Goal: Transaction & Acquisition: Purchase product/service

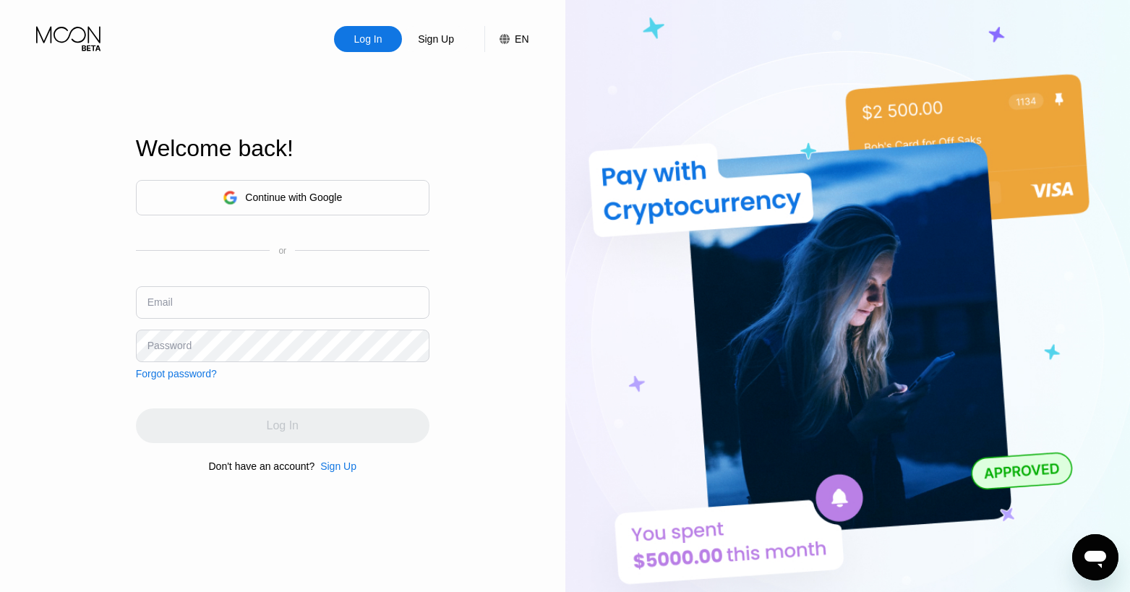
type input "[EMAIL_ADDRESS][DOMAIN_NAME]"
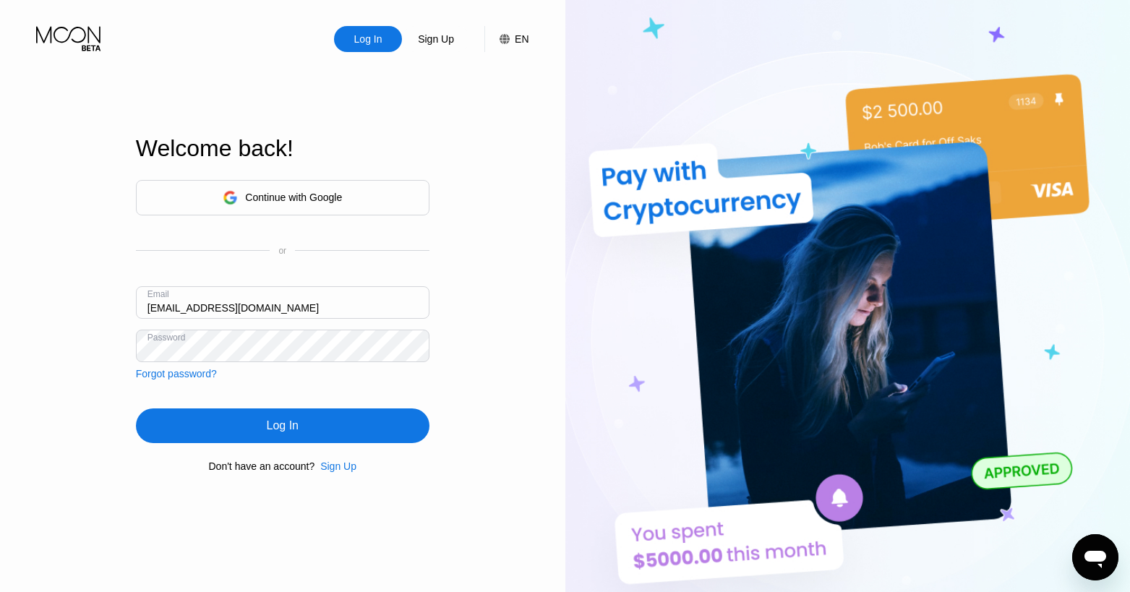
click at [478, 298] on div "Log In Sign Up EN Language Select an item Save Welcome back! Continue with Goog…" at bounding box center [282, 325] width 565 height 651
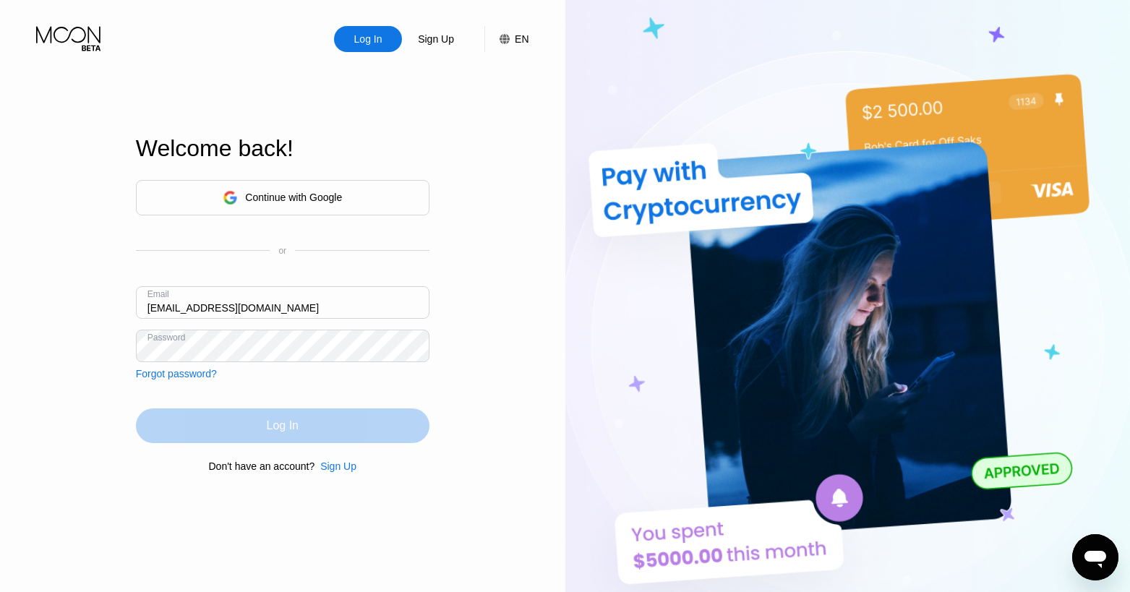
click at [330, 419] on div "Log In" at bounding box center [282, 425] width 293 height 35
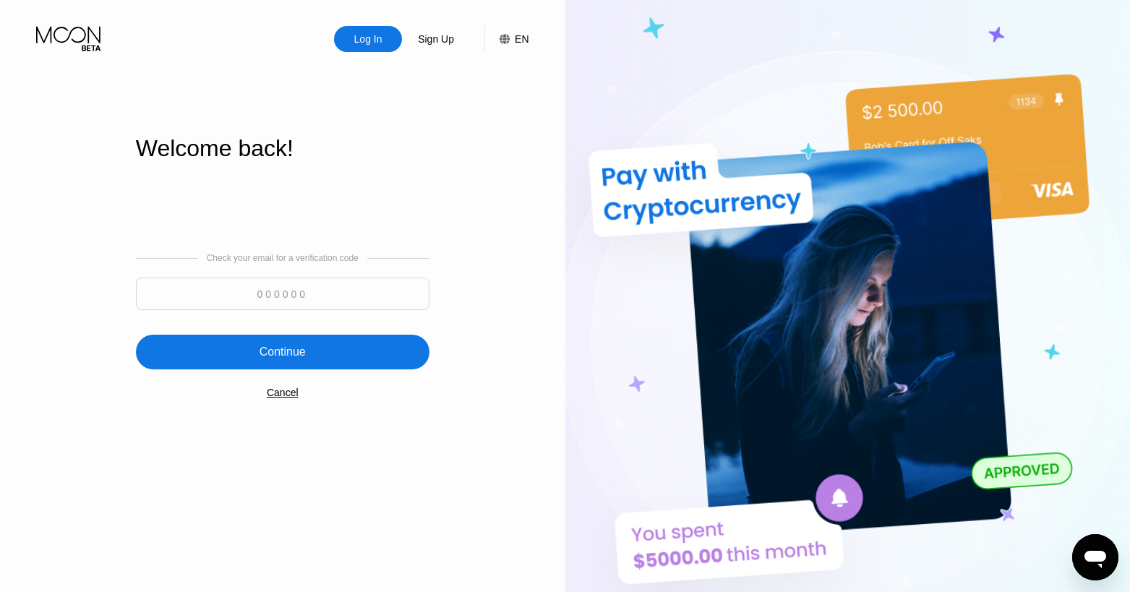
click at [263, 293] on input at bounding box center [282, 294] width 293 height 33
paste input "853810"
type input "853810"
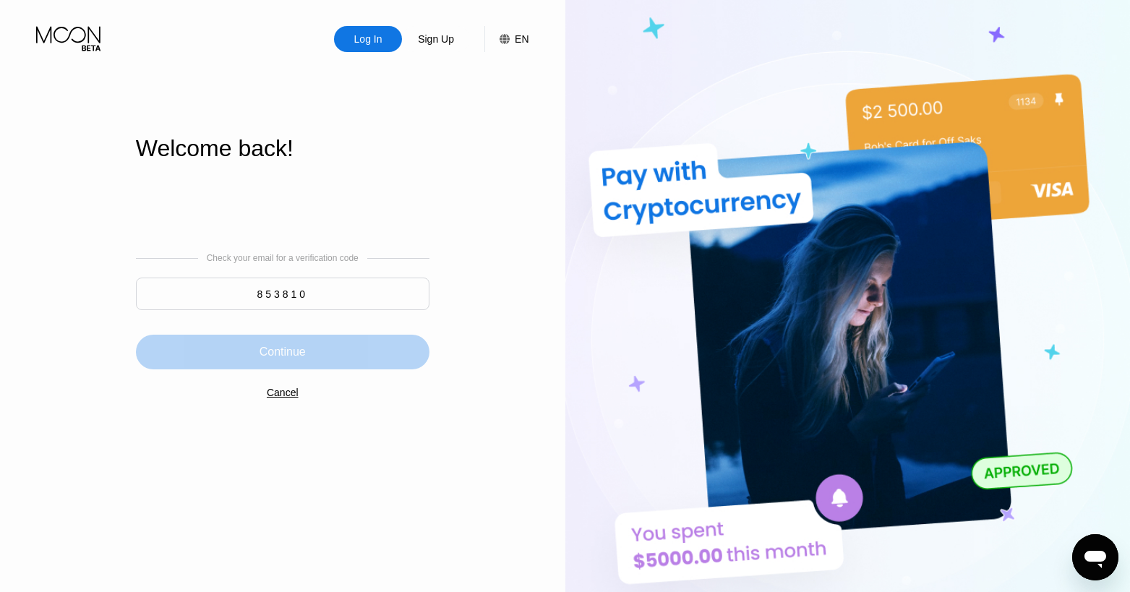
click at [293, 351] on div "Continue" at bounding box center [282, 352] width 46 height 14
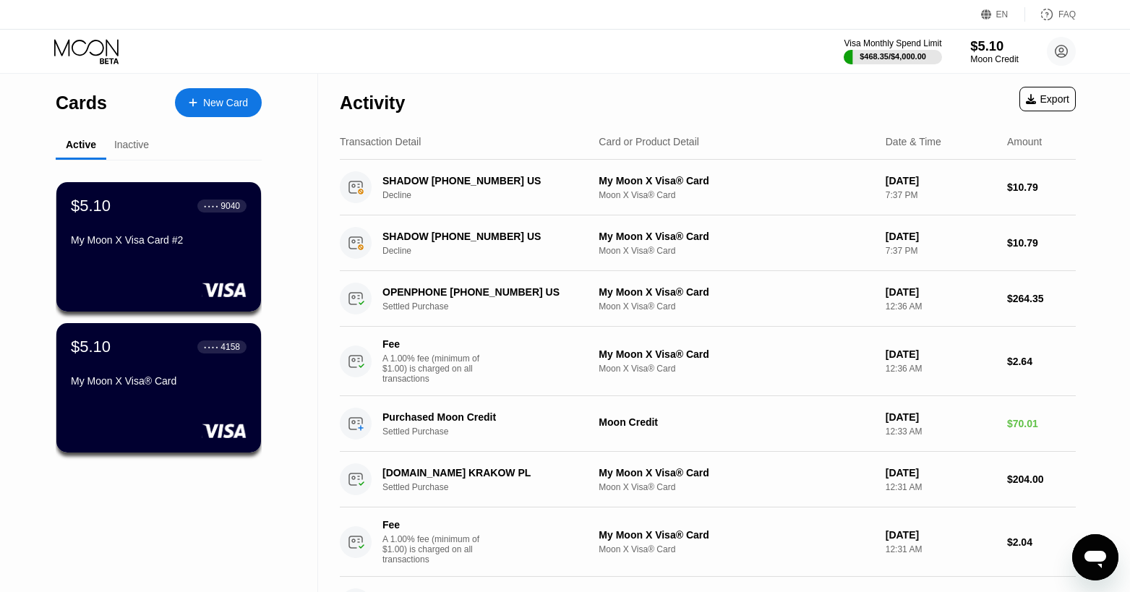
click at [981, 57] on div "Moon Credit" at bounding box center [994, 59] width 48 height 10
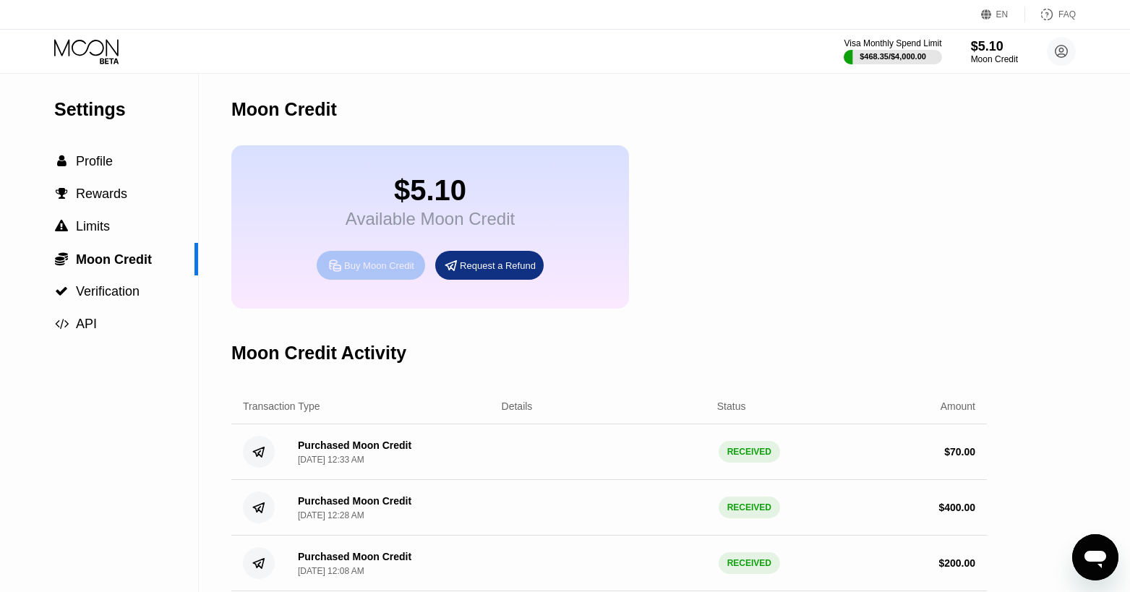
click at [374, 270] on div "Buy Moon Credit" at bounding box center [379, 265] width 70 height 12
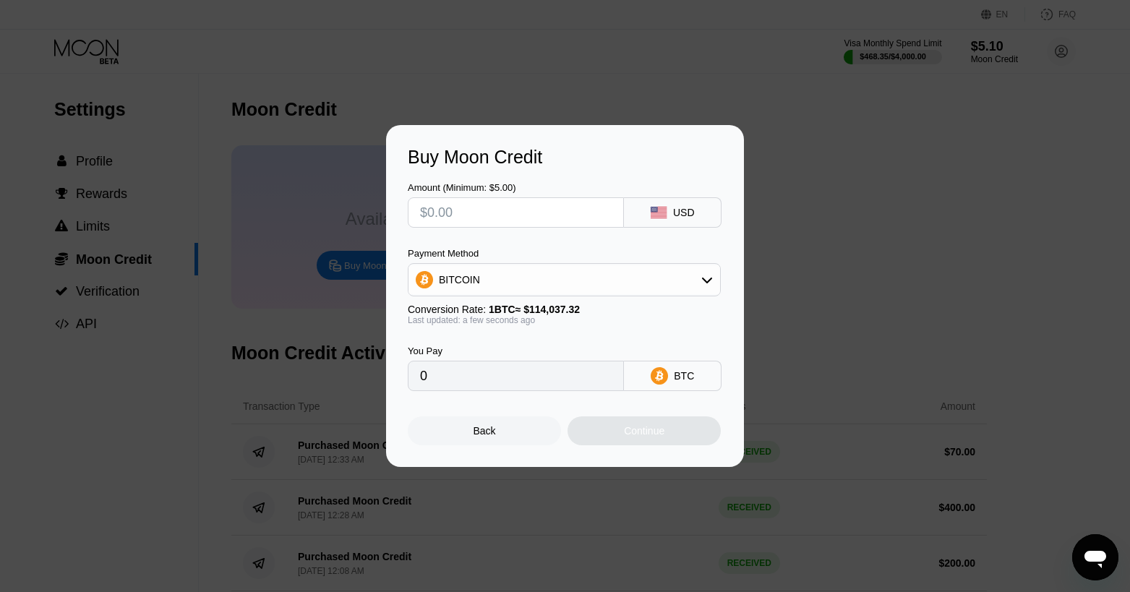
click at [591, 287] on div "BITCOIN" at bounding box center [563, 279] width 311 height 29
click at [579, 348] on div "USDT on TRON" at bounding box center [573, 351] width 272 height 12
type input "0.00"
click at [465, 216] on input "text" at bounding box center [516, 212] width 192 height 29
type input "$8"
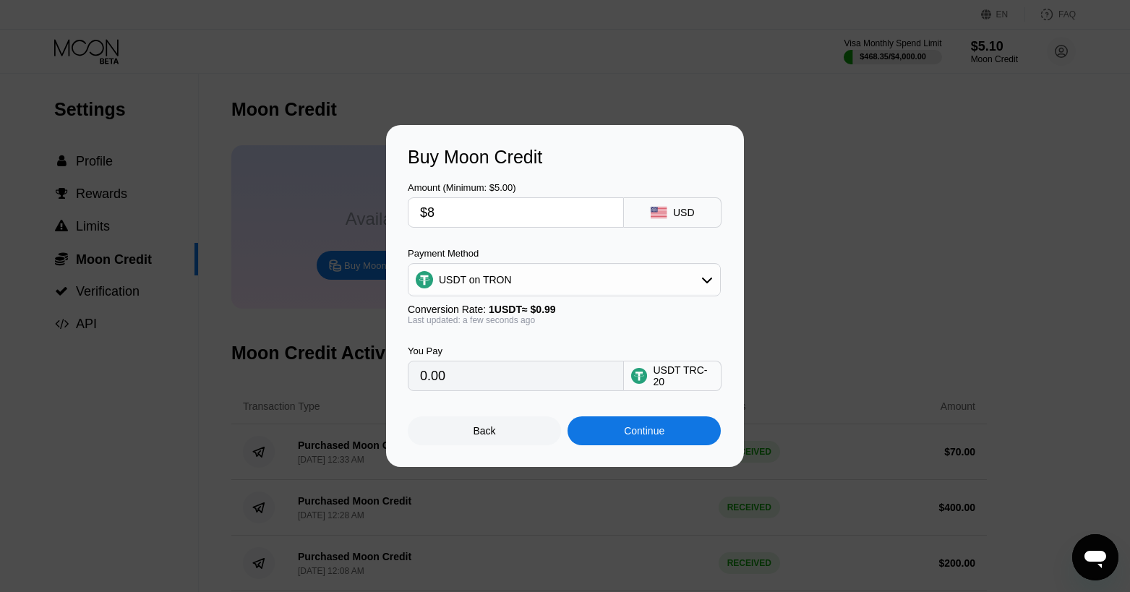
type input "8.08"
type input "$80"
type input "80.81"
type input "$80"
click at [575, 241] on div "Amount (Minimum: $5.00) $80 USD Payment Method USDT on TRON Conversion Rate: 1 …" at bounding box center [565, 279] width 314 height 223
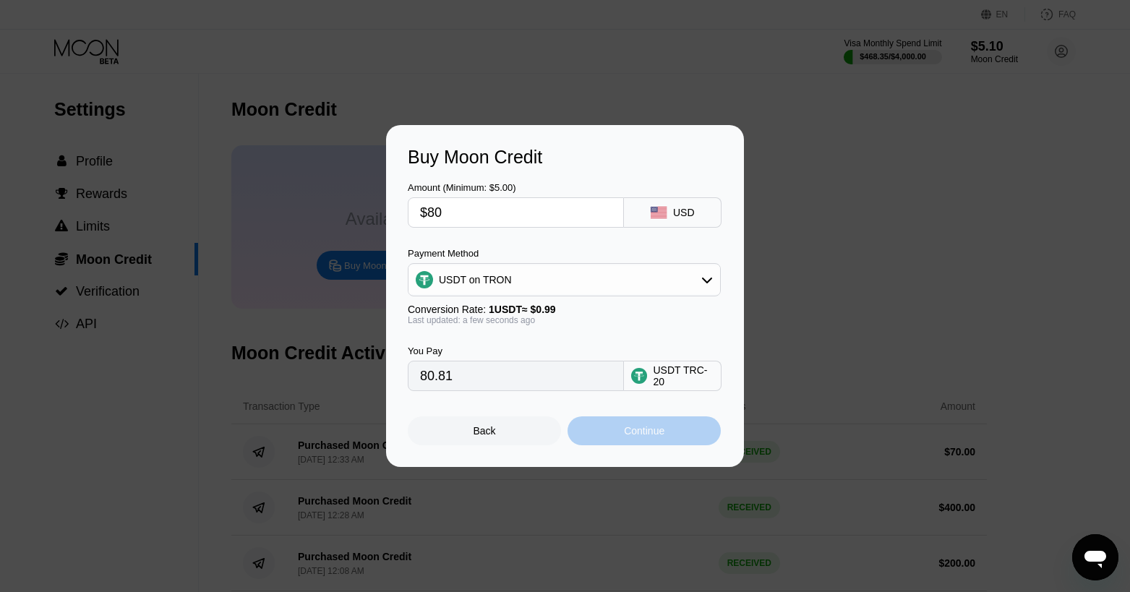
click at [671, 435] on div "Continue" at bounding box center [643, 430] width 153 height 29
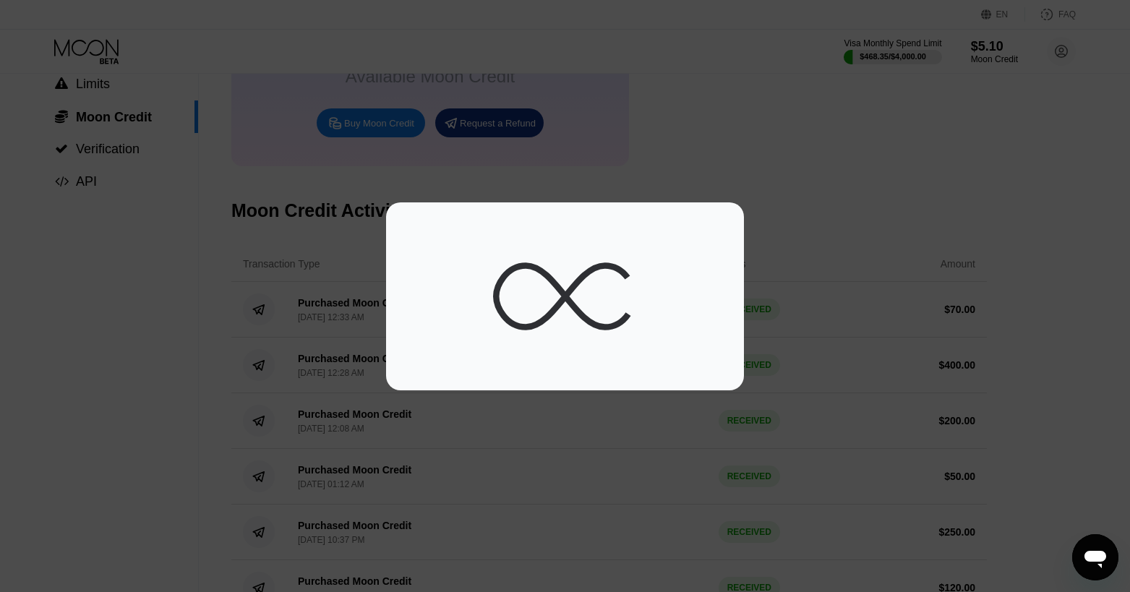
scroll to position [145, 0]
click at [756, 365] on div at bounding box center [565, 296] width 1130 height 188
click at [719, 360] on div at bounding box center [565, 296] width 314 height 145
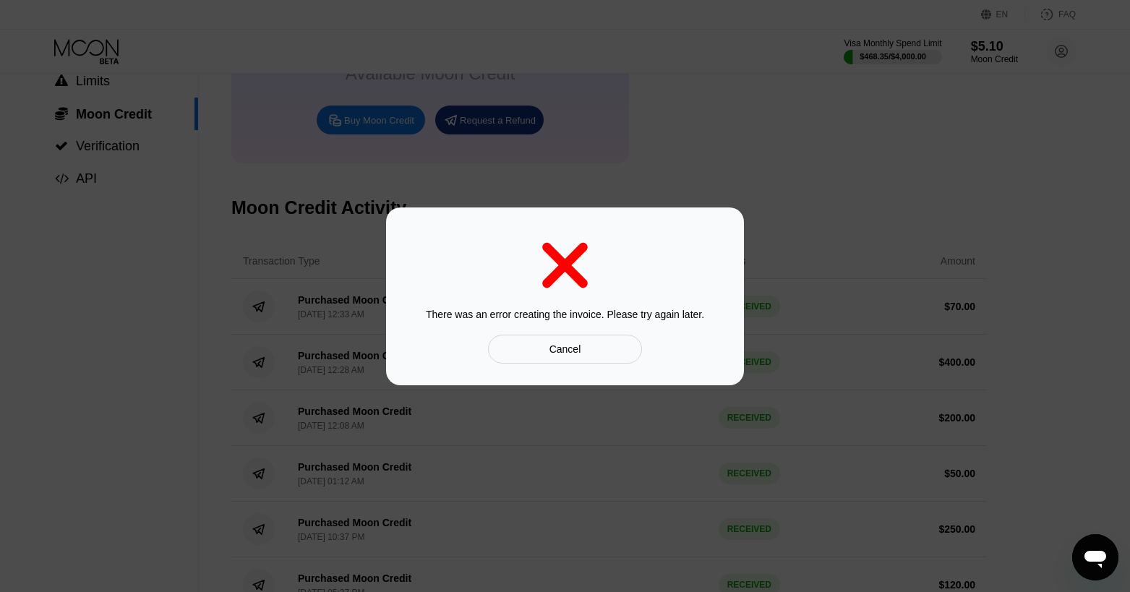
click at [612, 350] on div "Cancel" at bounding box center [565, 349] width 154 height 29
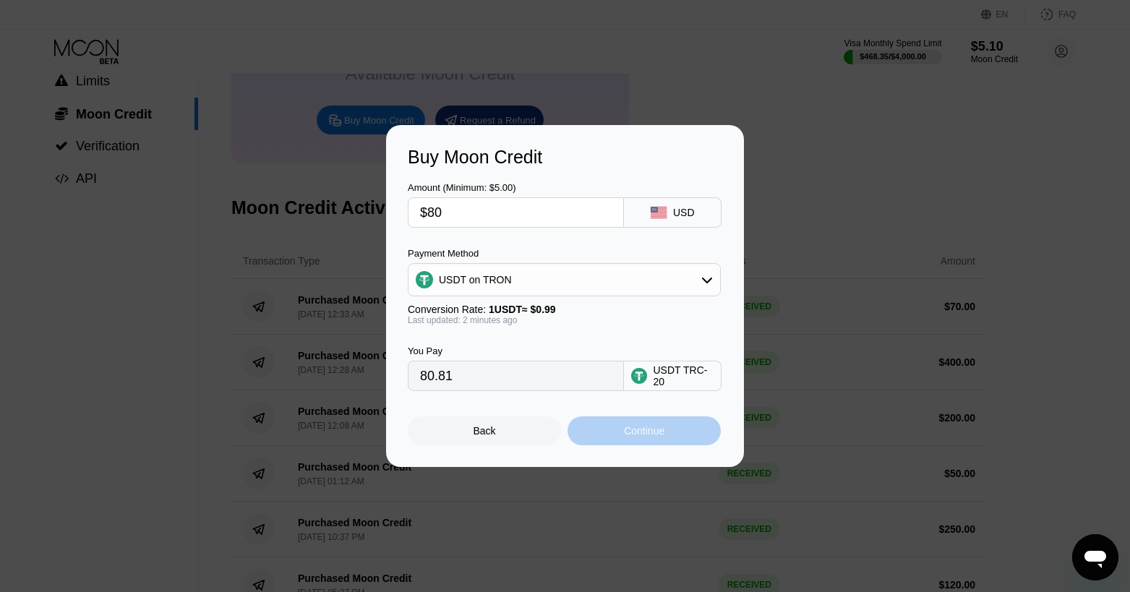
click at [649, 431] on div "Continue" at bounding box center [644, 431] width 40 height 12
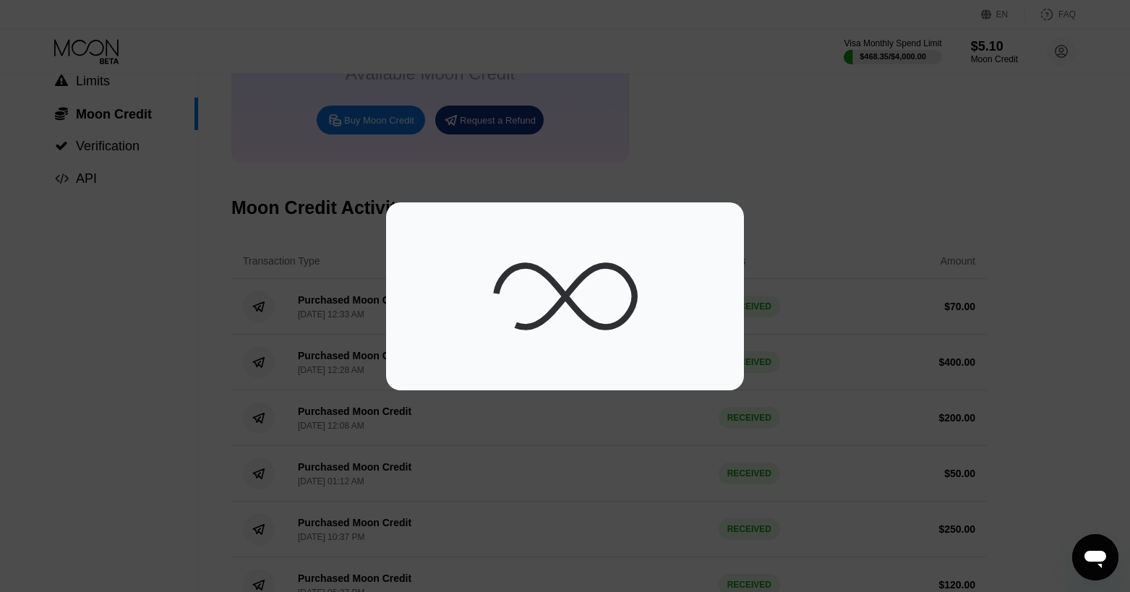
click at [627, 179] on div at bounding box center [565, 296] width 1130 height 592
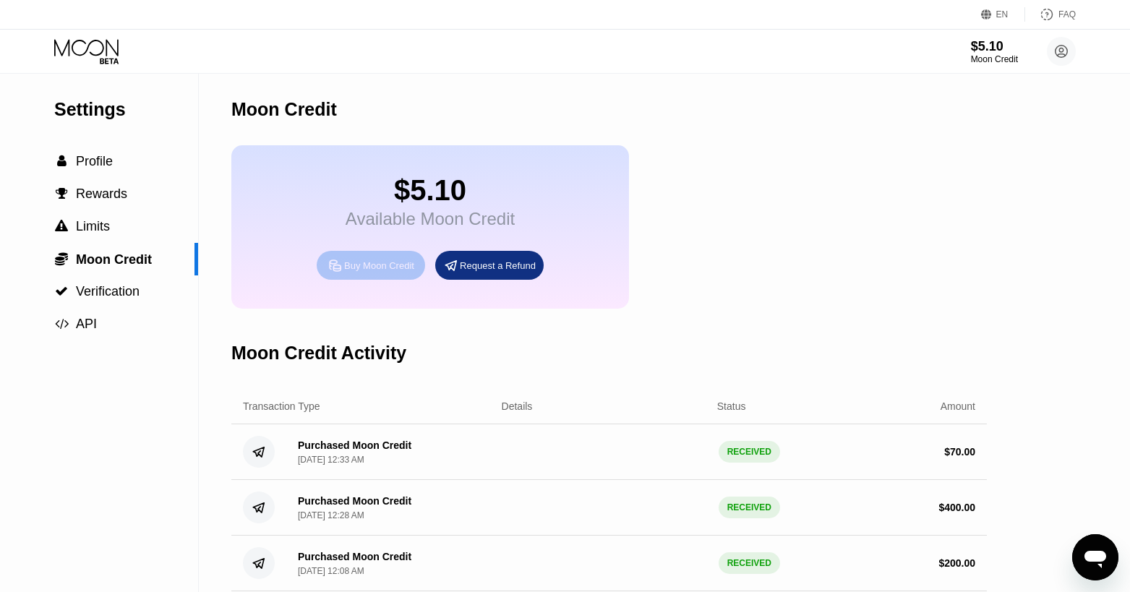
click at [385, 270] on div "Buy Moon Credit" at bounding box center [379, 265] width 70 height 12
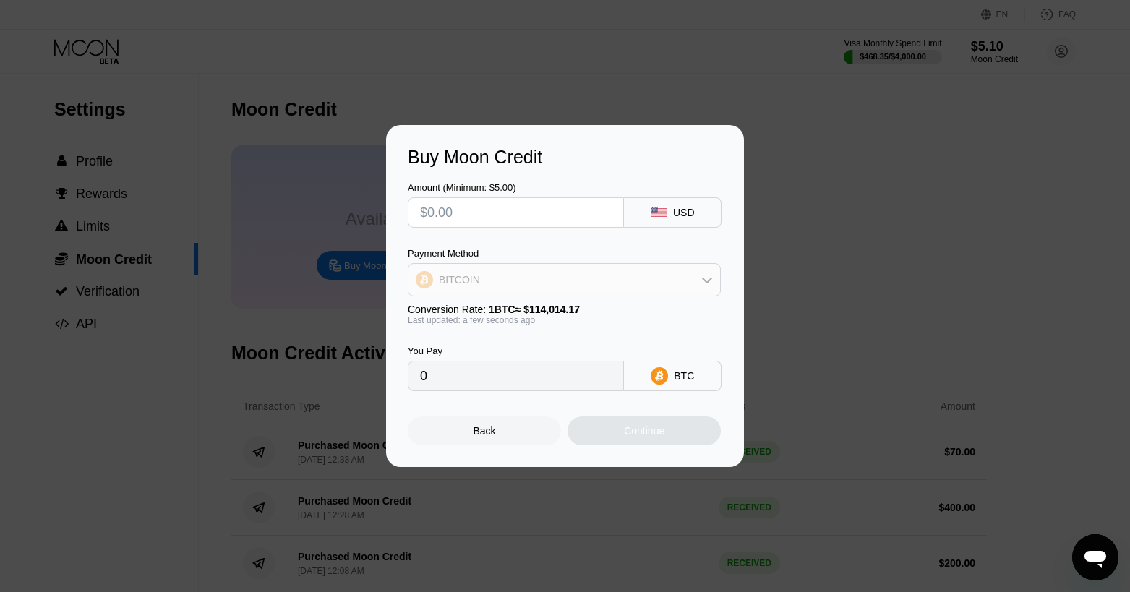
click at [560, 278] on div "BITCOIN" at bounding box center [563, 279] width 311 height 29
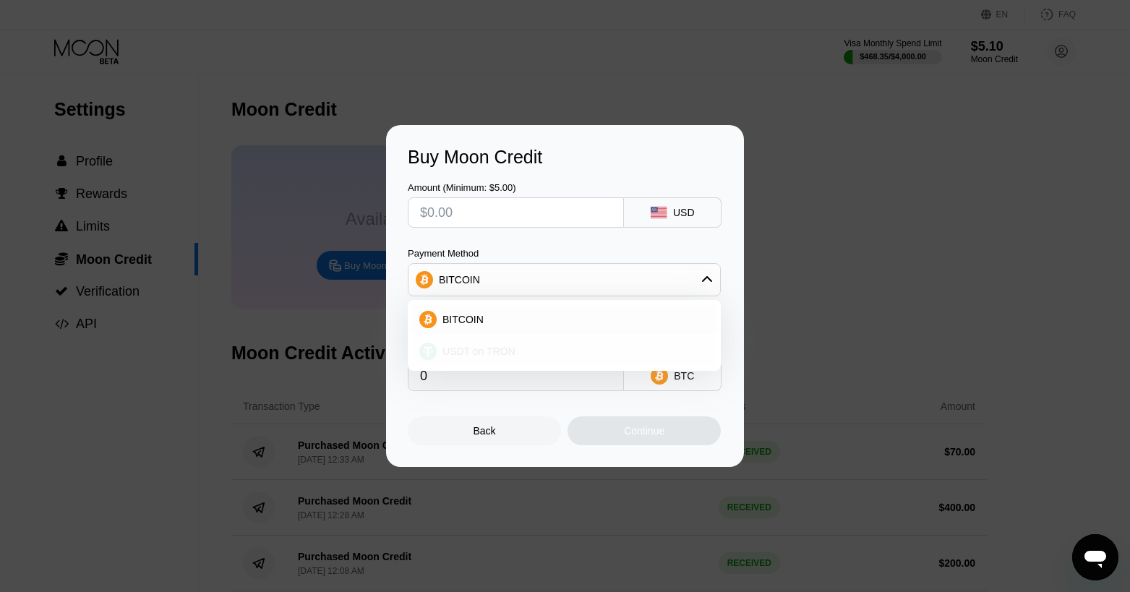
click at [536, 346] on div "USDT on TRON" at bounding box center [573, 351] width 272 height 12
type input "0.00"
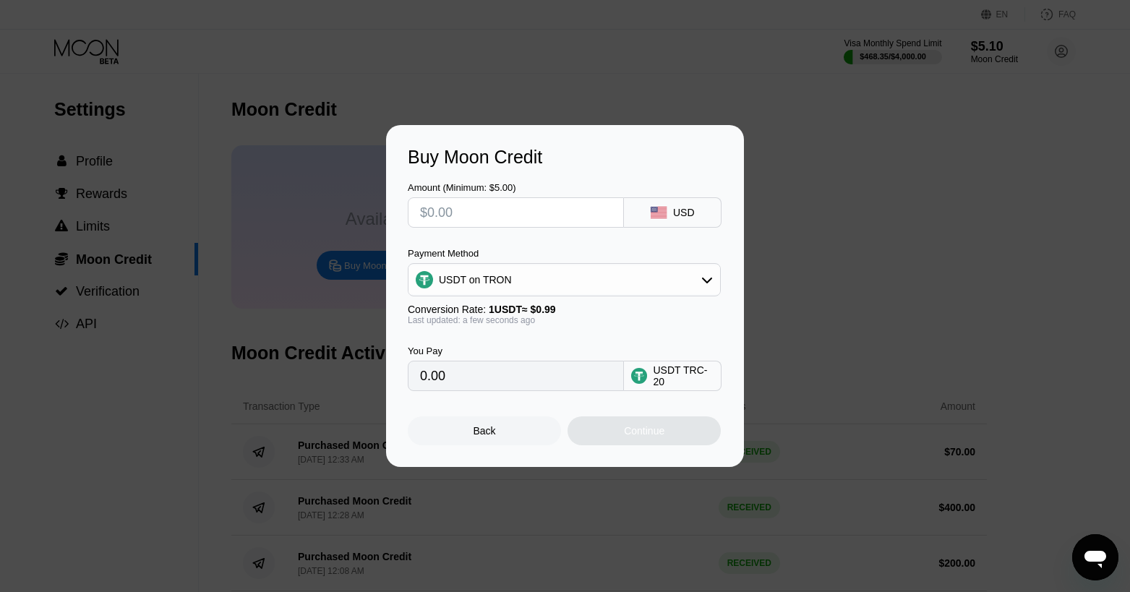
click at [489, 216] on input "text" at bounding box center [516, 212] width 192 height 29
type input "$8"
type input "8.08"
type input "$80"
type input "80.81"
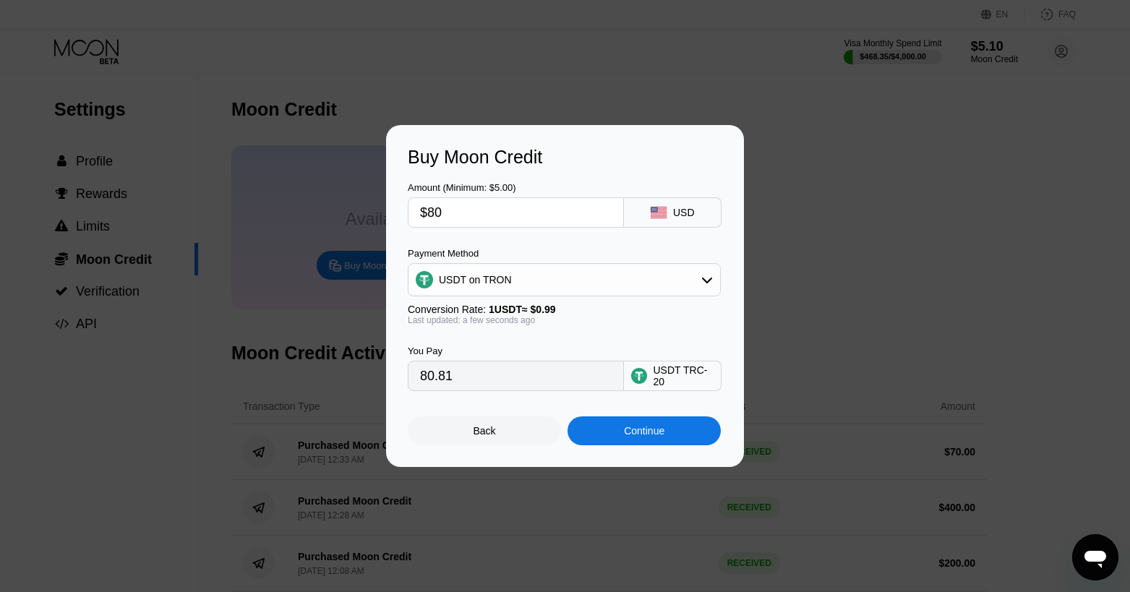
type input "$80"
click at [668, 442] on div "Continue" at bounding box center [643, 430] width 153 height 29
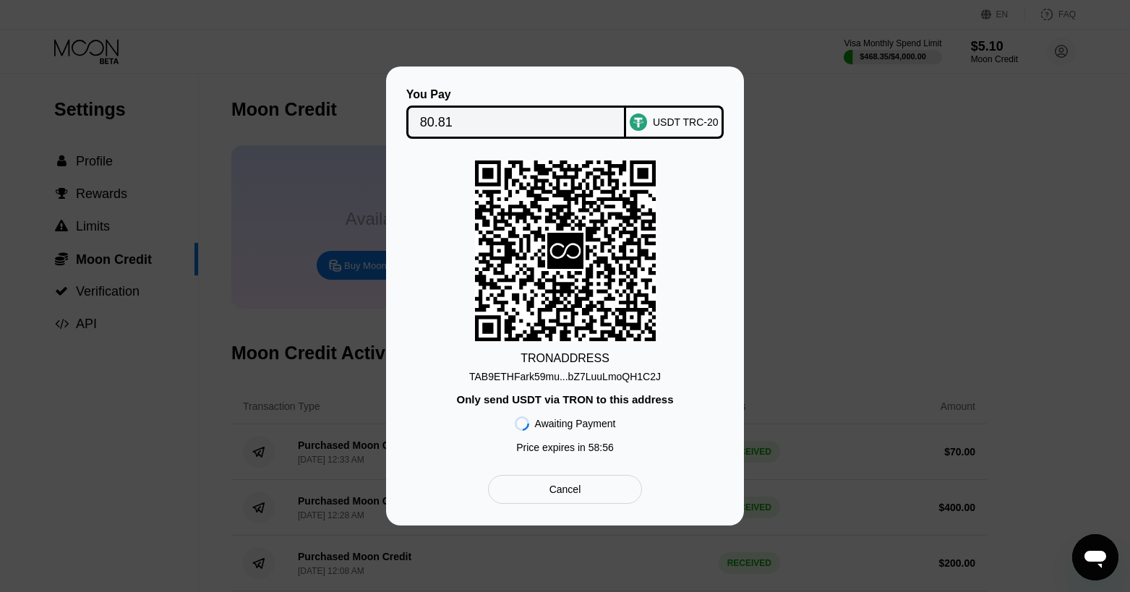
click at [629, 377] on div "TAB9ETHFark59mu...bZ7LuuLmoQH1C2J" at bounding box center [565, 377] width 192 height 12
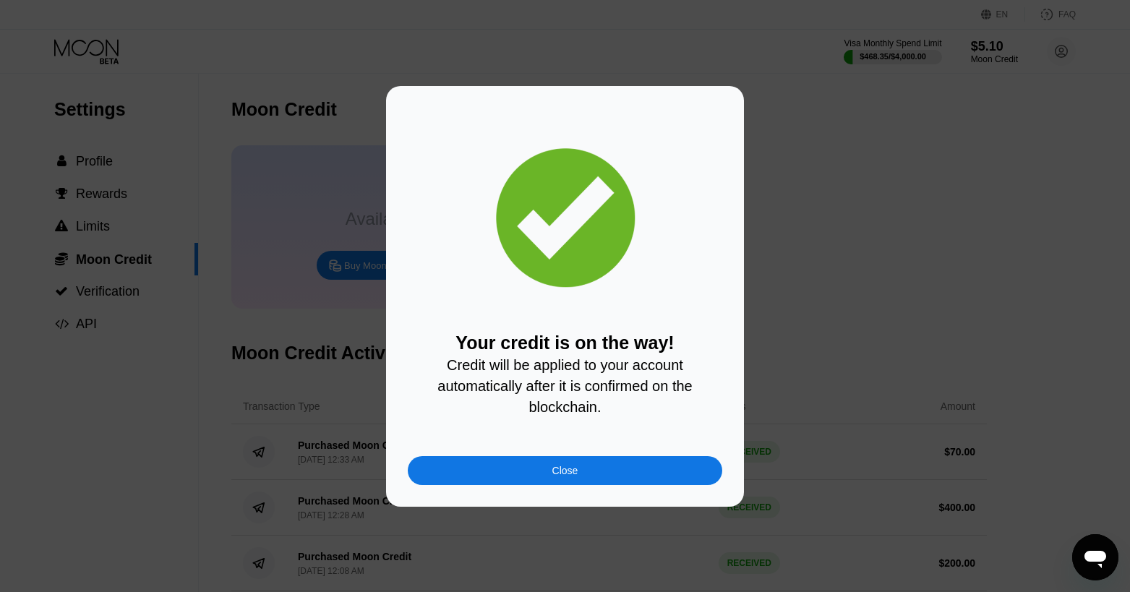
click at [624, 472] on div "Close" at bounding box center [565, 470] width 314 height 29
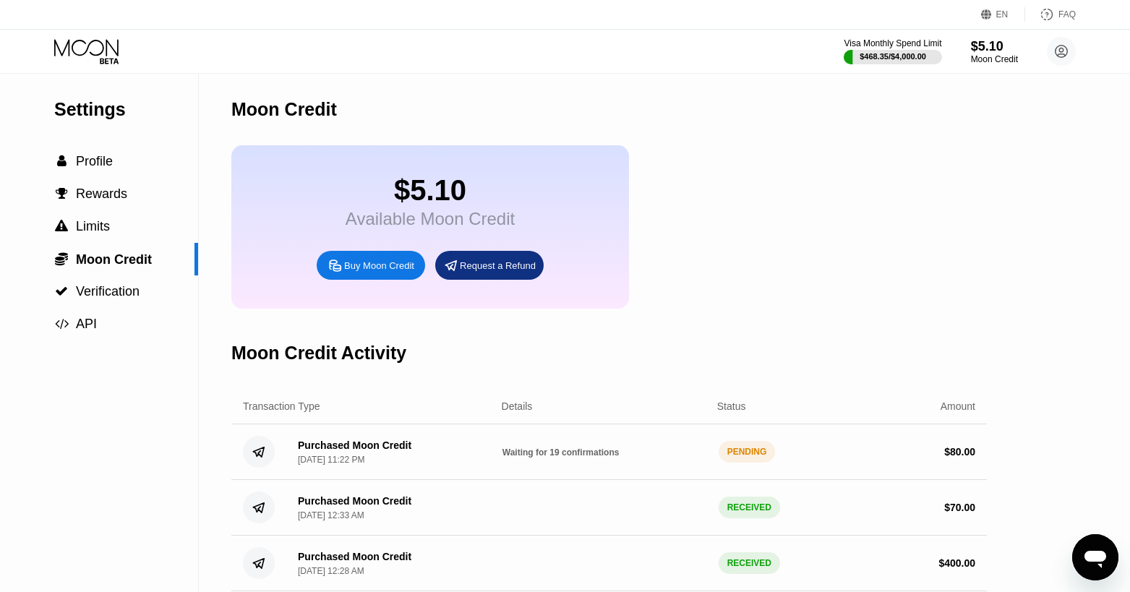
click at [93, 56] on icon at bounding box center [87, 51] width 67 height 25
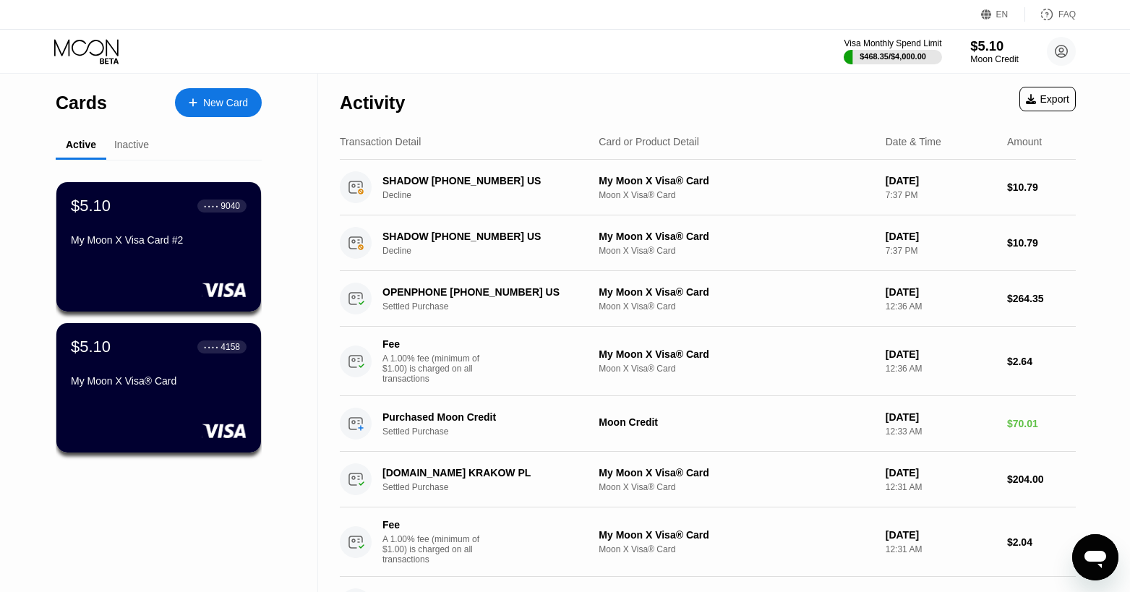
click at [982, 51] on div "$5.10" at bounding box center [994, 45] width 48 height 15
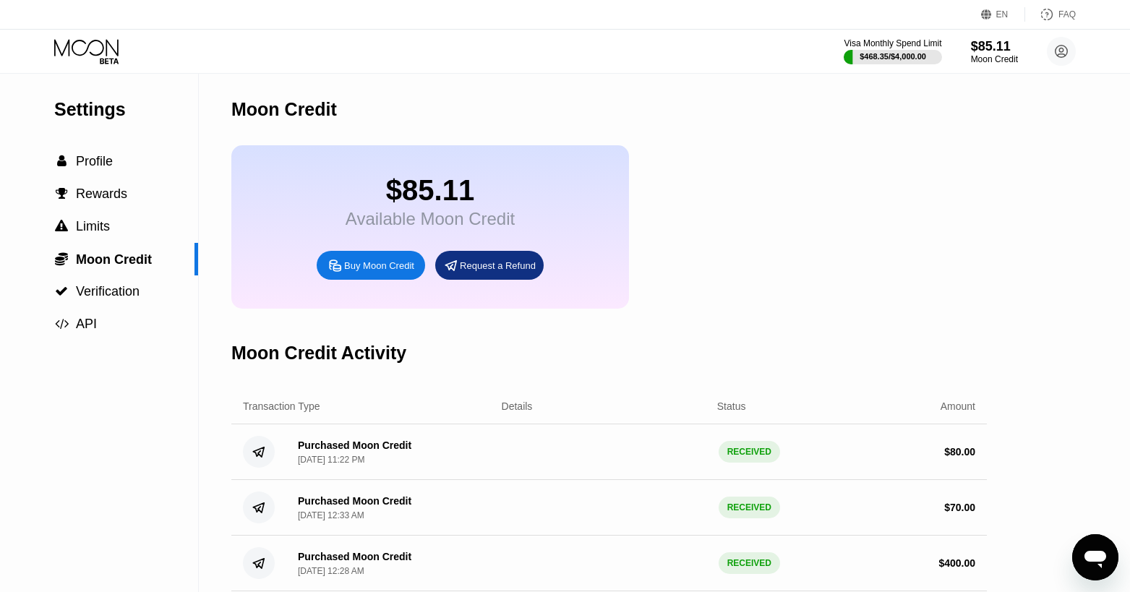
click at [98, 61] on icon at bounding box center [87, 51] width 67 height 25
